Goal: Information Seeking & Learning: Learn about a topic

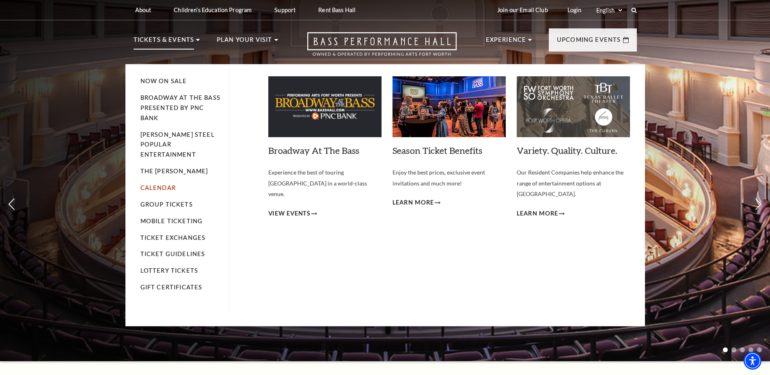
click at [170, 184] on link "Calendar" at bounding box center [158, 187] width 35 height 7
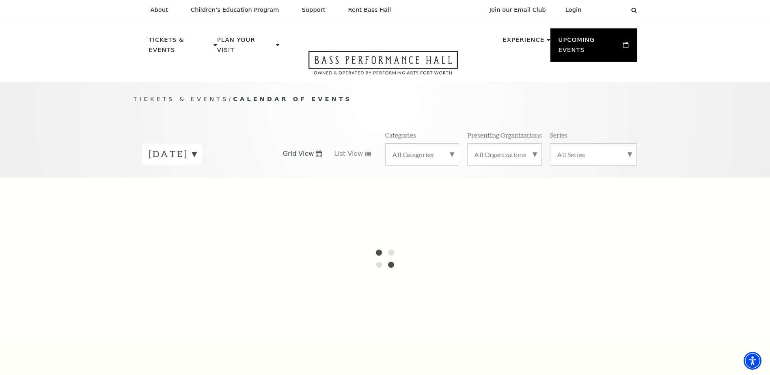
click at [312, 149] on span "Grid View" at bounding box center [298, 153] width 31 height 9
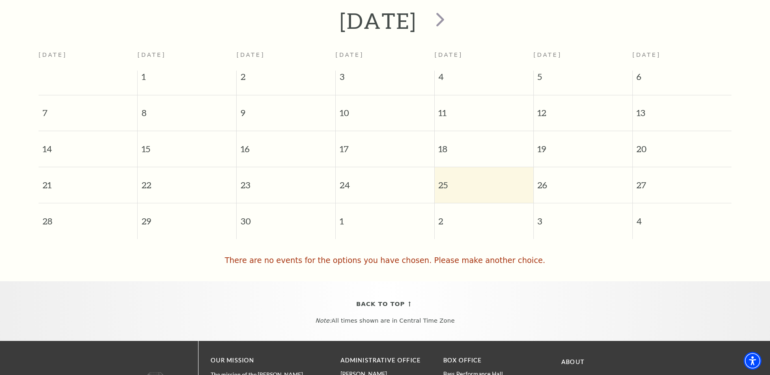
scroll to position [108, 0]
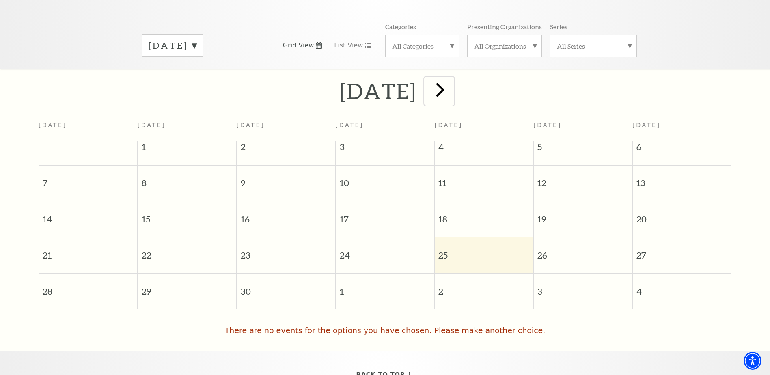
click at [452, 81] on span "next" at bounding box center [440, 89] width 23 height 23
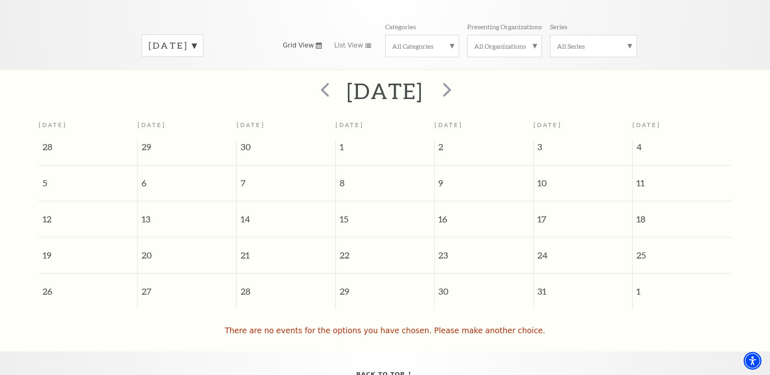
click at [391, 274] on span "29" at bounding box center [385, 288] width 99 height 28
drag, startPoint x: 484, startPoint y: 244, endPoint x: 452, endPoint y: 244, distance: 31.7
click at [483, 244] on span "23" at bounding box center [484, 252] width 99 height 28
click at [447, 246] on span "23" at bounding box center [484, 252] width 99 height 28
click at [197, 39] on label "September 2025" at bounding box center [173, 45] width 48 height 13
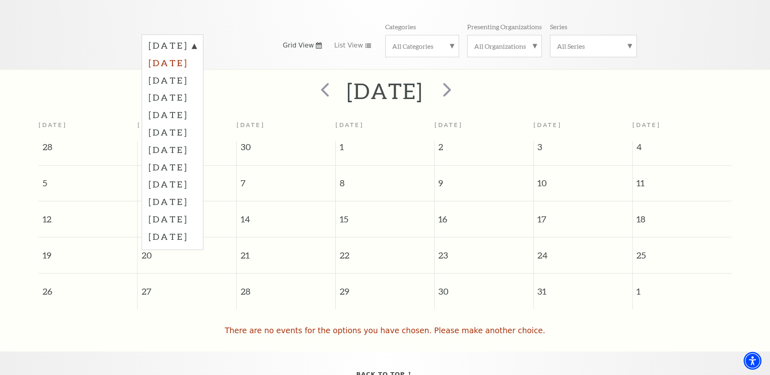
click at [197, 54] on label "October 2025" at bounding box center [173, 62] width 48 height 17
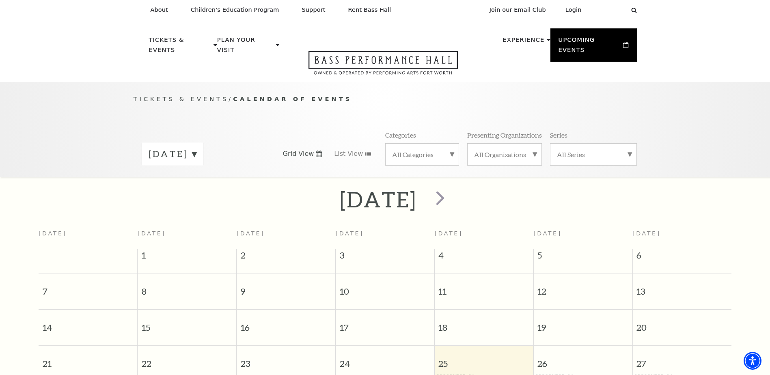
click at [197, 148] on label "[DATE]" at bounding box center [173, 154] width 48 height 13
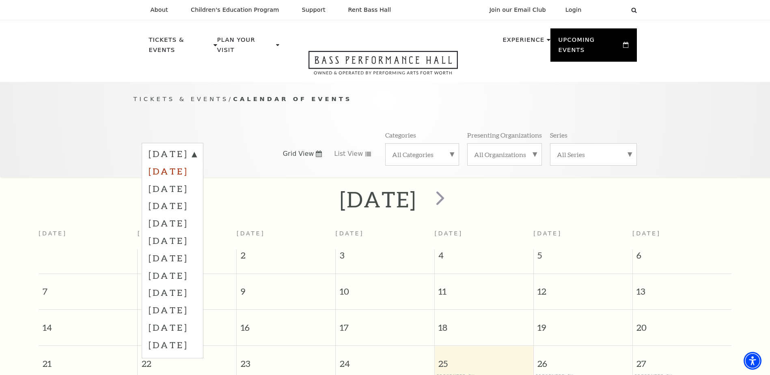
click at [186, 162] on label "[DATE]" at bounding box center [173, 170] width 48 height 17
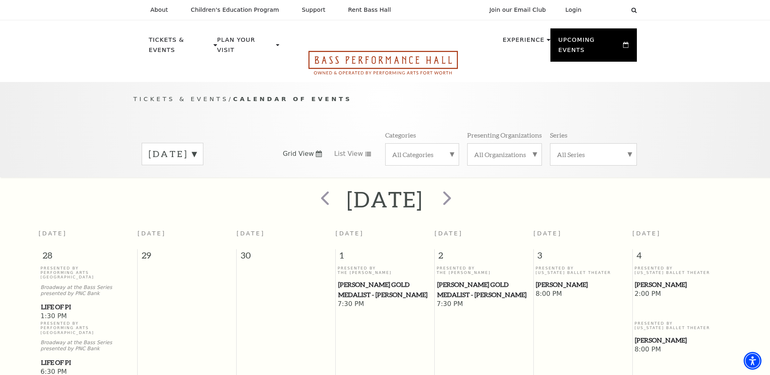
click at [376, 52] on icon "Open this option" at bounding box center [383, 63] width 149 height 24
